Goal: Task Accomplishment & Management: Manage account settings

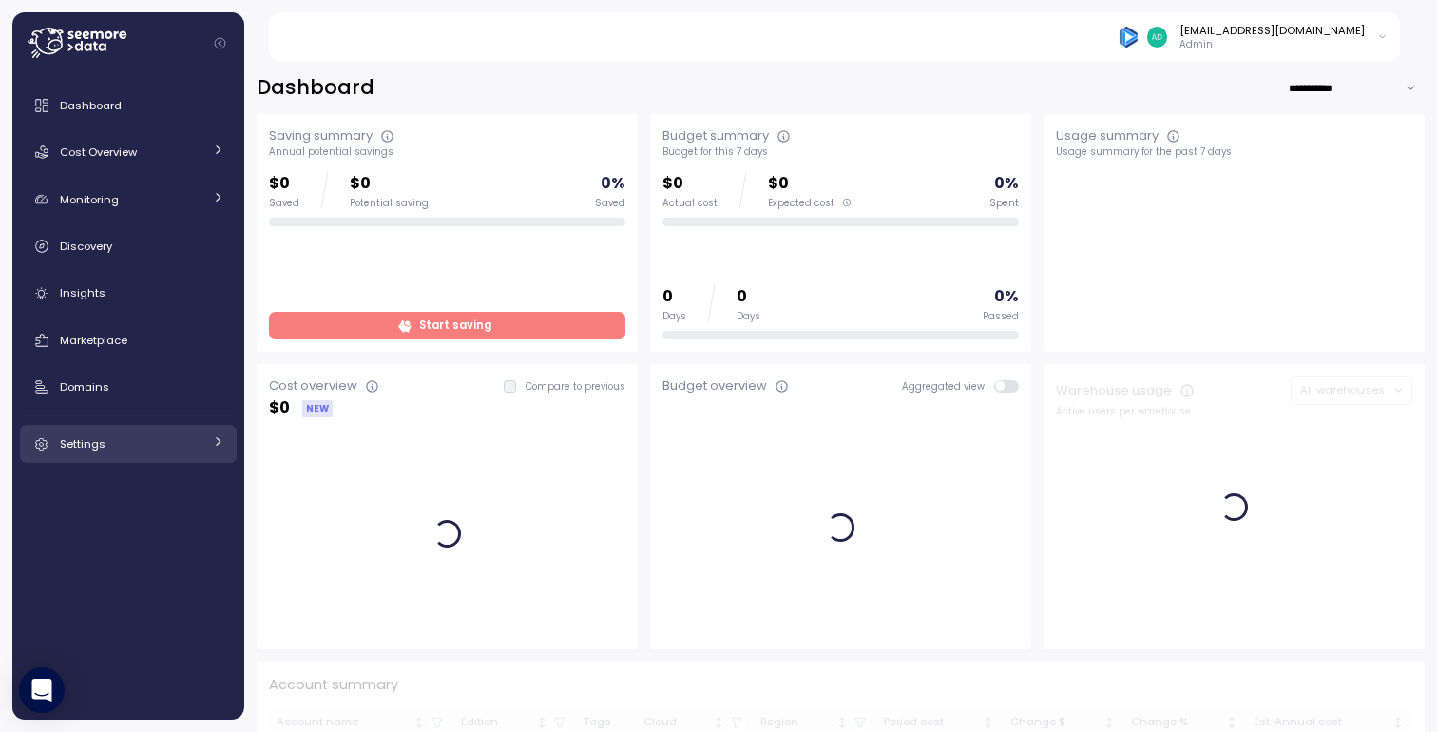
click at [101, 450] on span "Settings" at bounding box center [83, 443] width 46 height 15
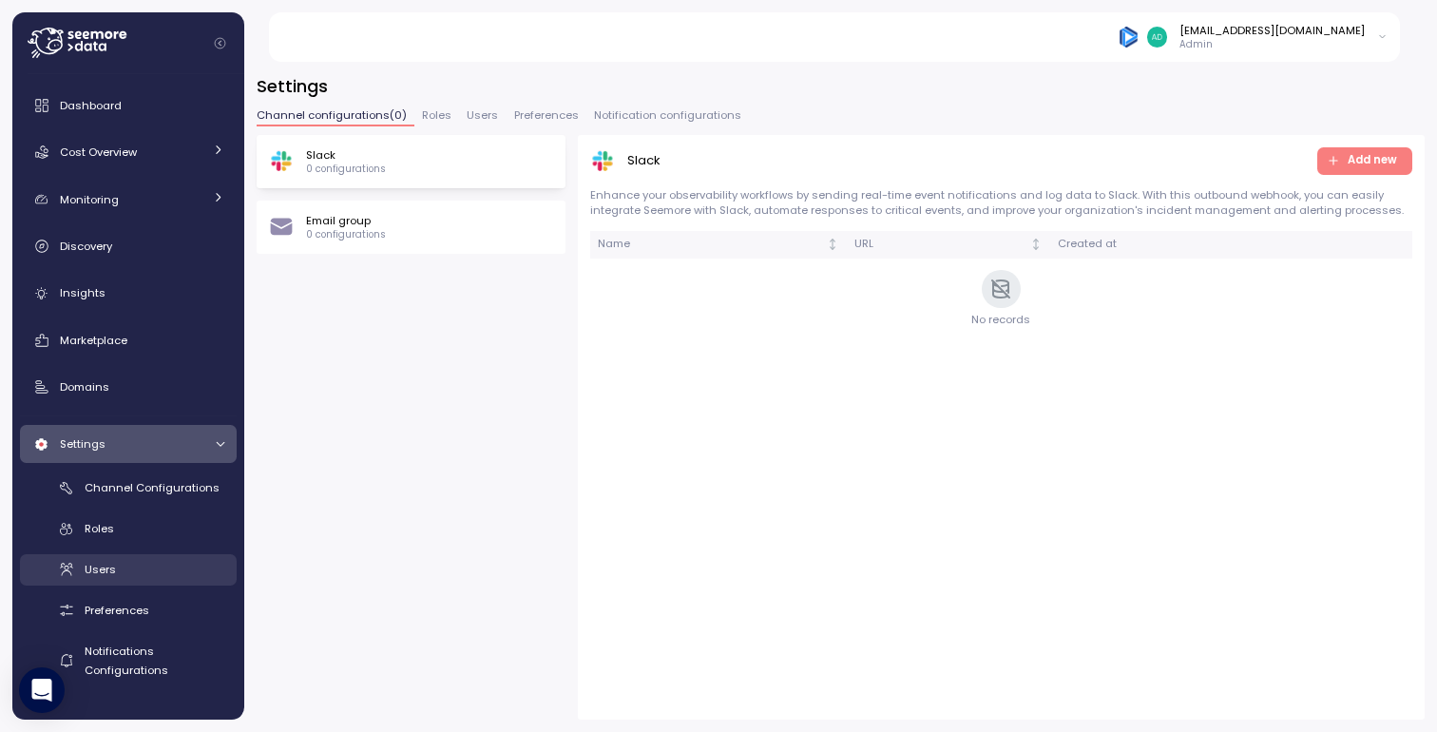
click at [106, 564] on span "Users" at bounding box center [100, 569] width 31 height 15
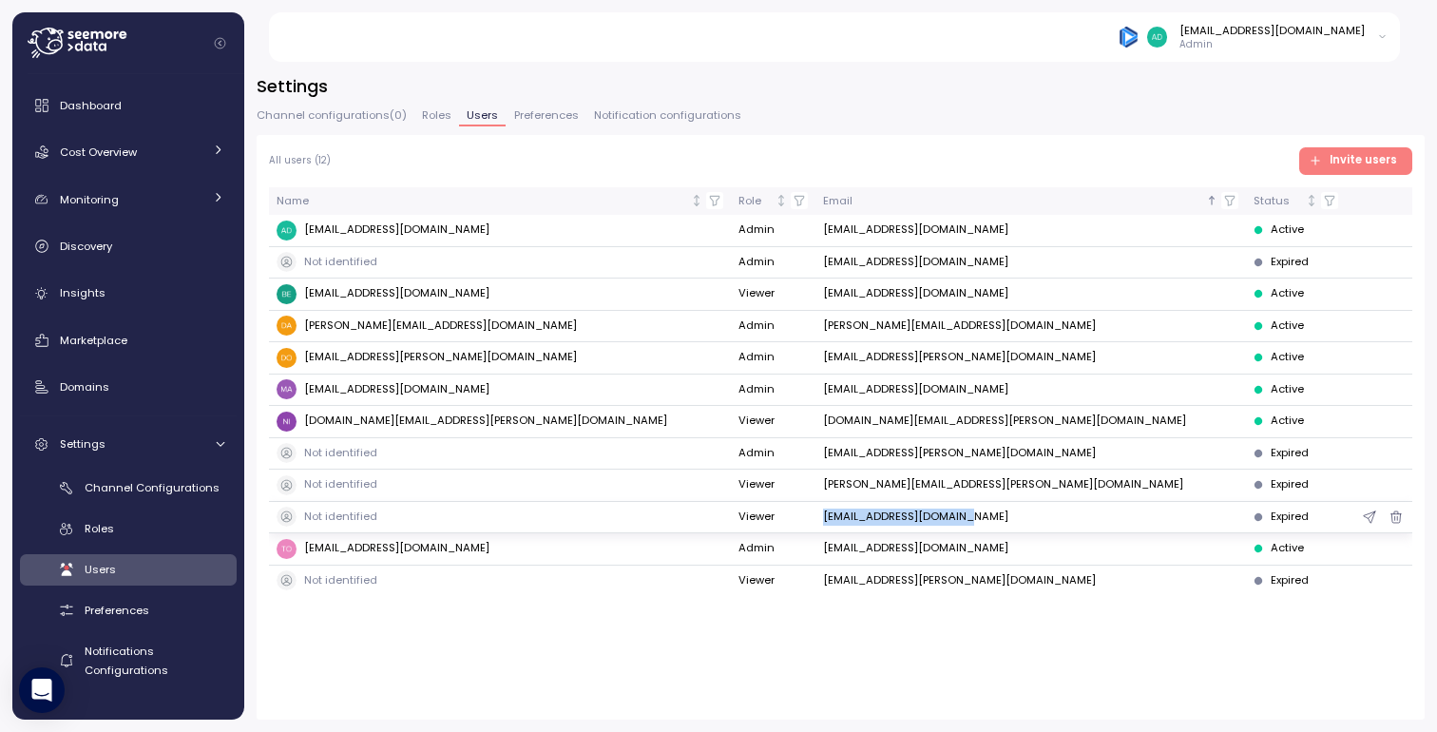
drag, startPoint x: 959, startPoint y: 513, endPoint x: 793, endPoint y: 512, distance: 166.4
click at [793, 512] on tr "Not identified Viewer [EMAIL_ADDRESS][DOMAIN_NAME] Expired" at bounding box center [841, 518] width 1144 height 32
copy tr "[EMAIL_ADDRESS][DOMAIN_NAME]"
click at [1359, 162] on span "Invite users" at bounding box center [1363, 161] width 67 height 26
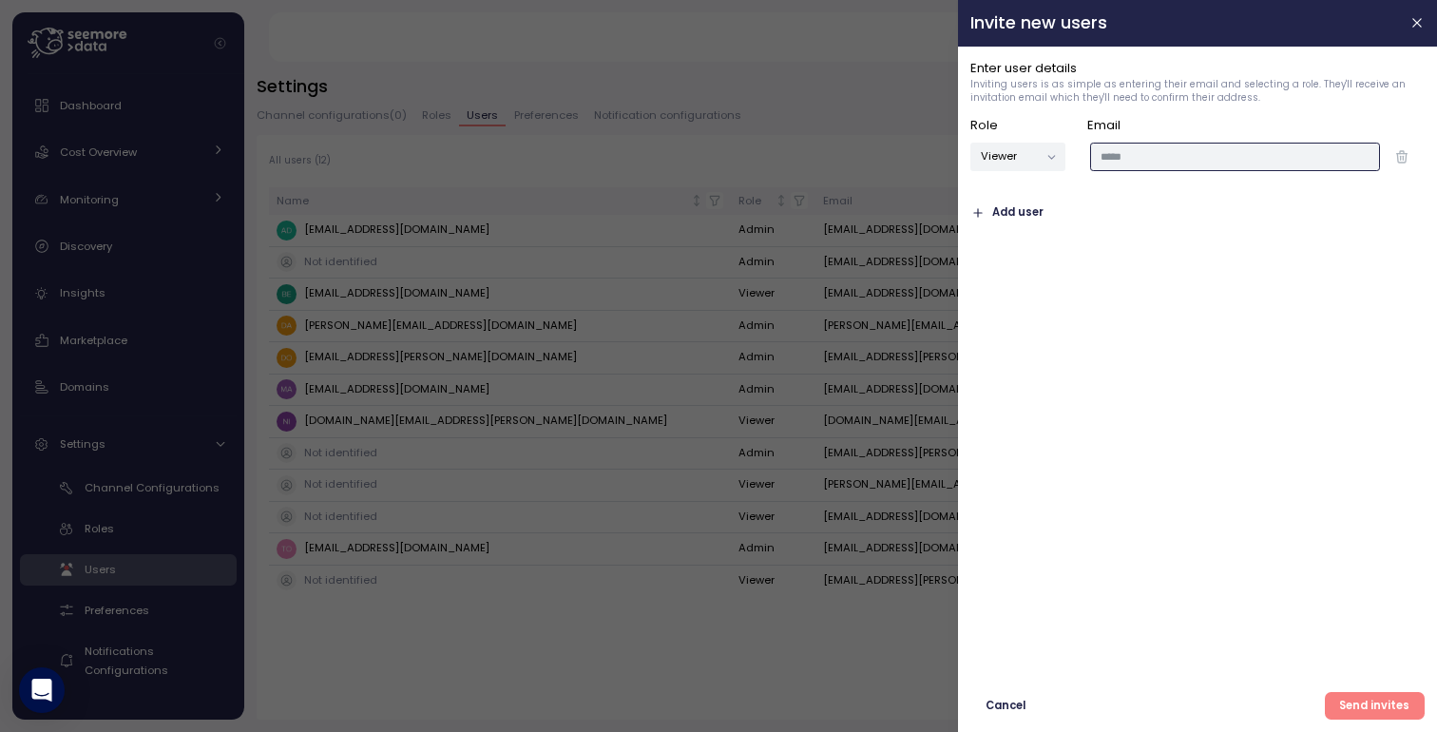
click at [1277, 165] on input "email" at bounding box center [1235, 157] width 290 height 28
paste input "**********"
type input "**********"
click at [1367, 699] on span "Send invites" at bounding box center [1374, 706] width 70 height 26
click at [1115, 156] on input "**********" at bounding box center [1235, 157] width 290 height 28
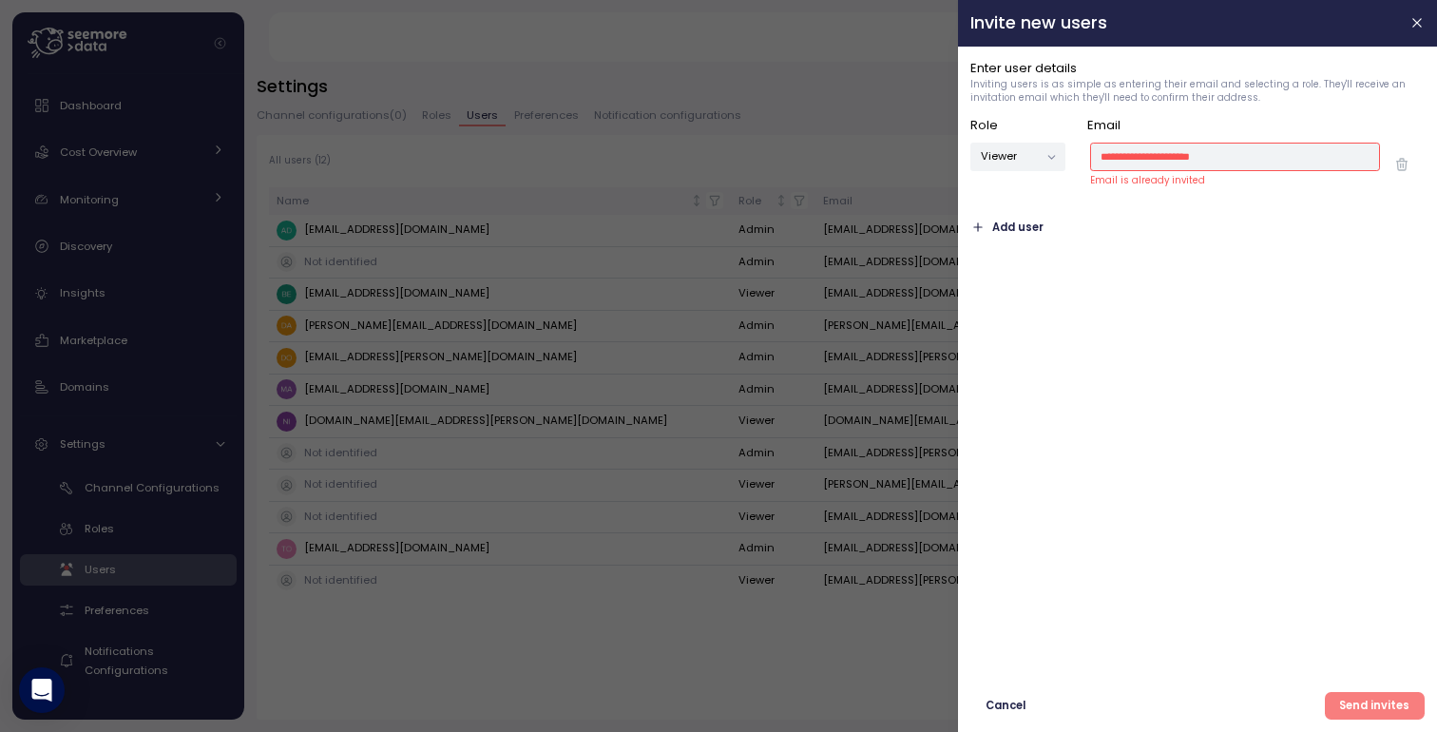
click at [1388, 704] on span "Send invites" at bounding box center [1374, 706] width 70 height 26
click at [643, 476] on div at bounding box center [718, 366] width 1437 height 732
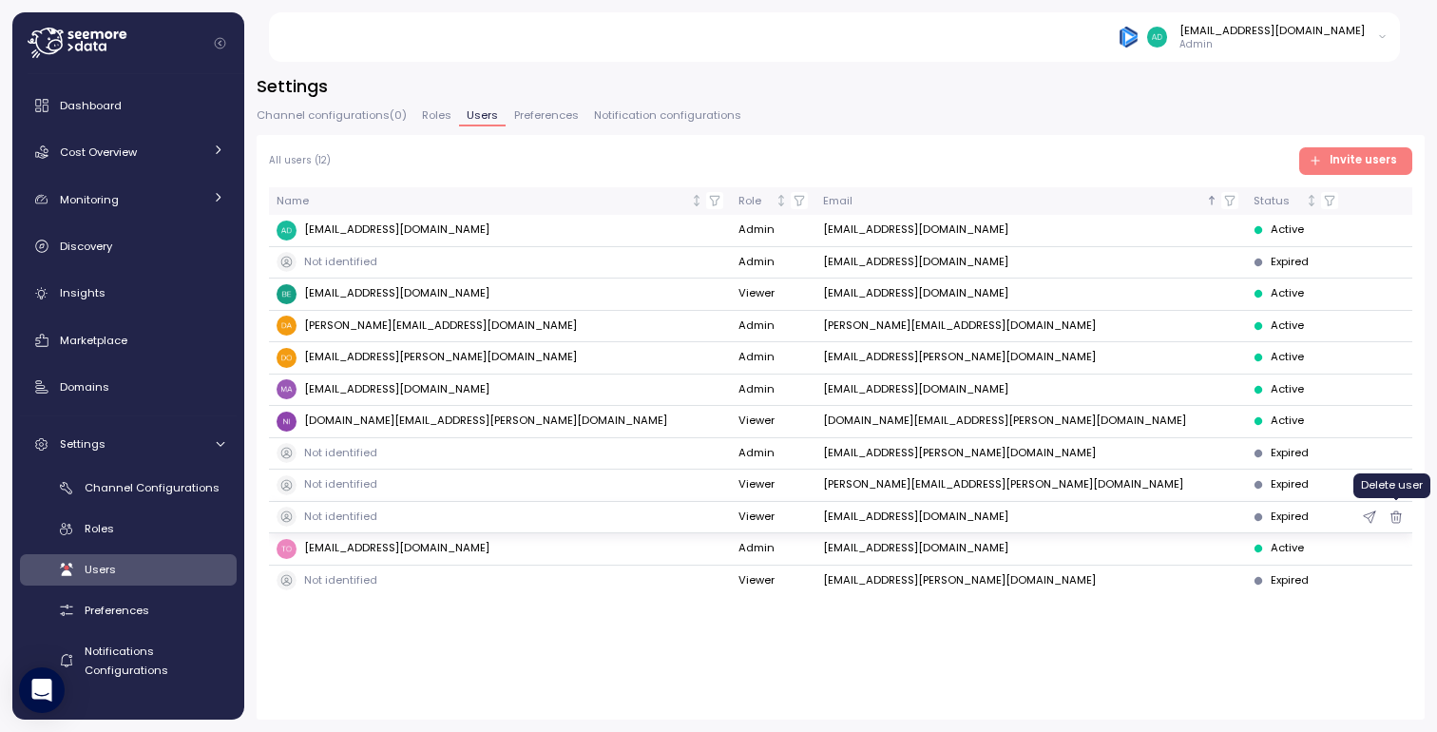
click at [1397, 510] on icon "button" at bounding box center [1396, 517] width 15 height 23
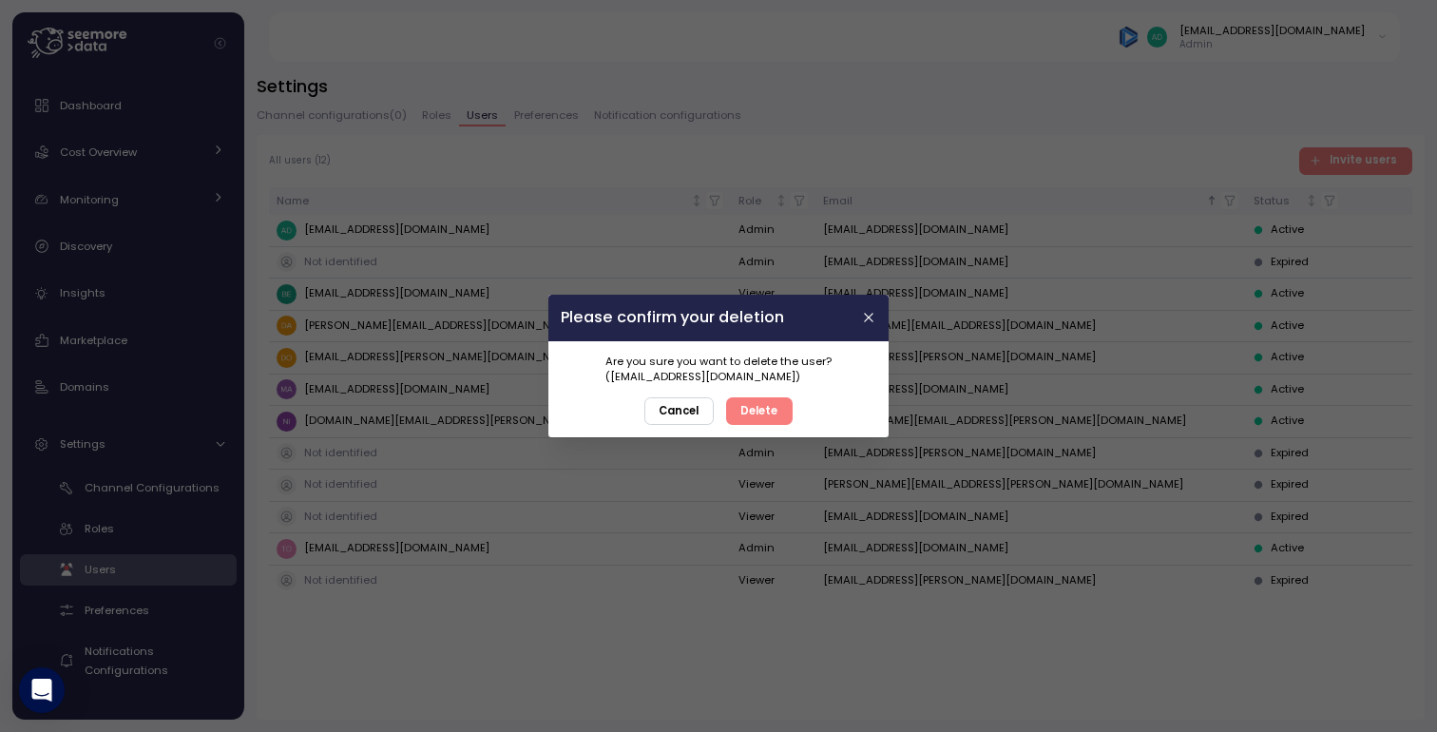
click at [743, 413] on span "Delete" at bounding box center [759, 411] width 37 height 26
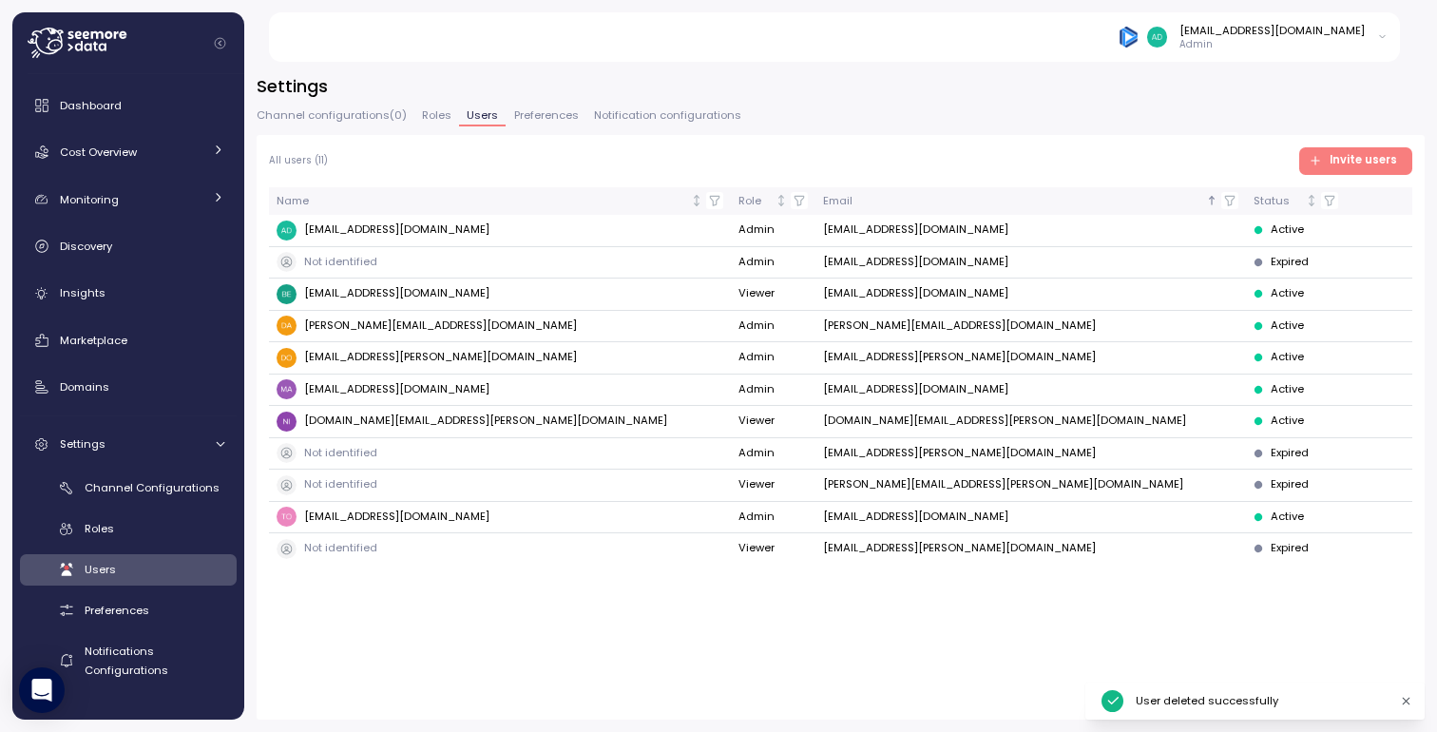
click at [1361, 163] on span "Invite users" at bounding box center [1363, 161] width 67 height 26
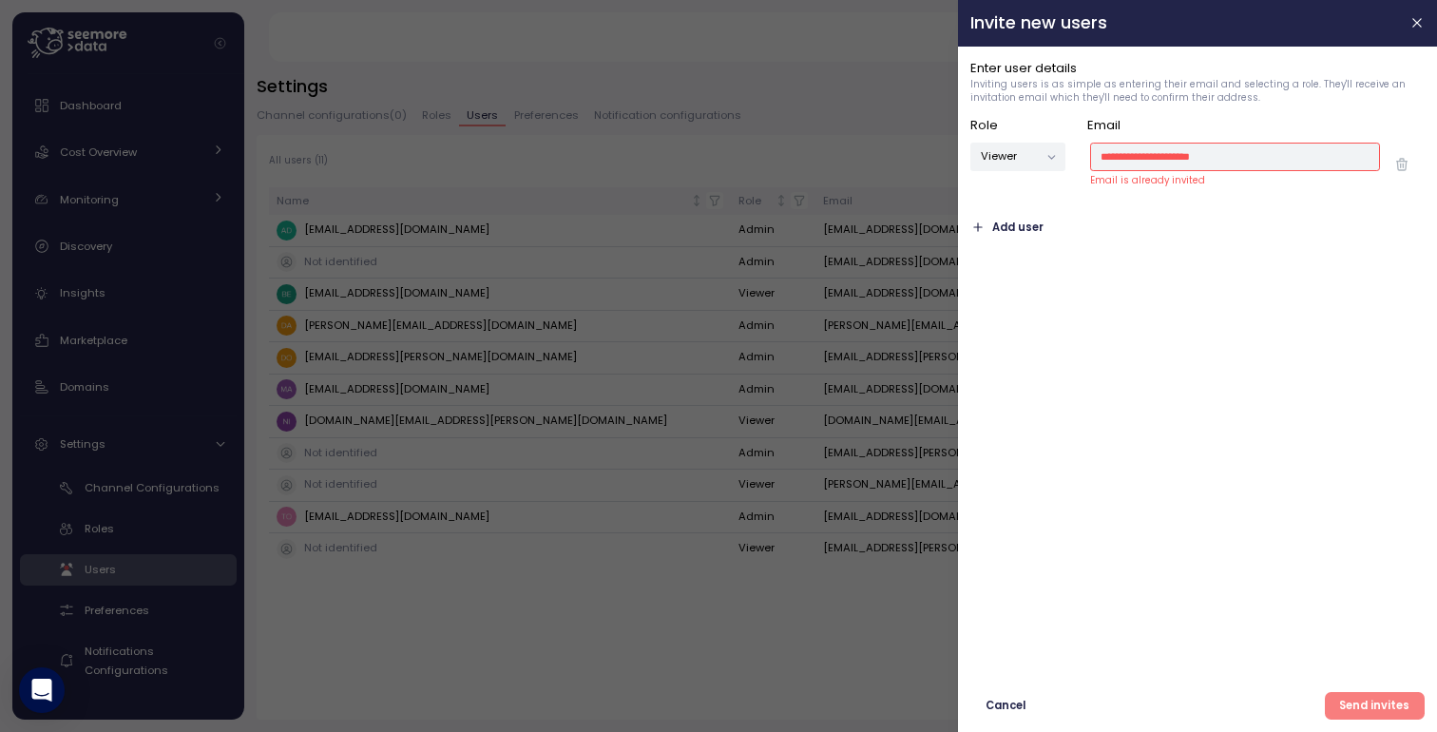
click at [1361, 706] on span "Send invites" at bounding box center [1374, 706] width 70 height 26
